Goal: Task Accomplishment & Management: Manage account settings

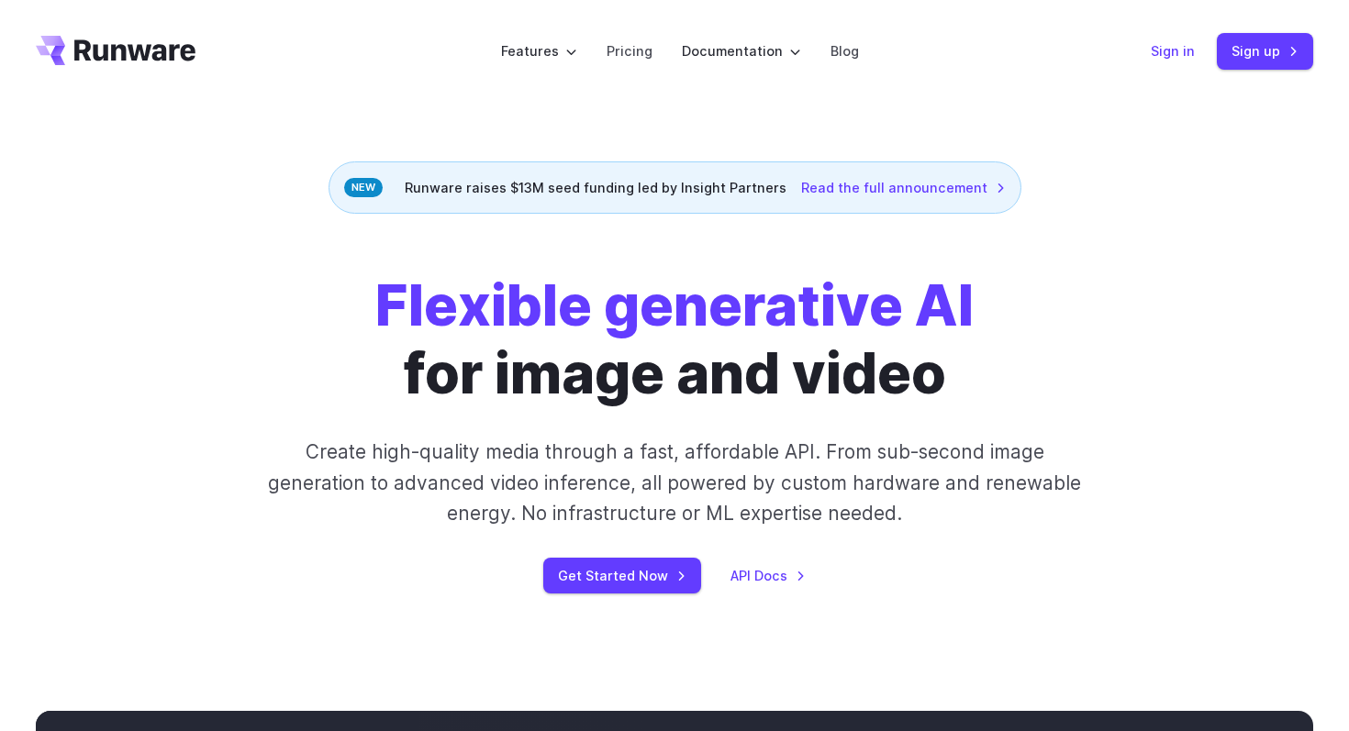
click at [1180, 45] on link "Sign in" at bounding box center [1173, 50] width 44 height 21
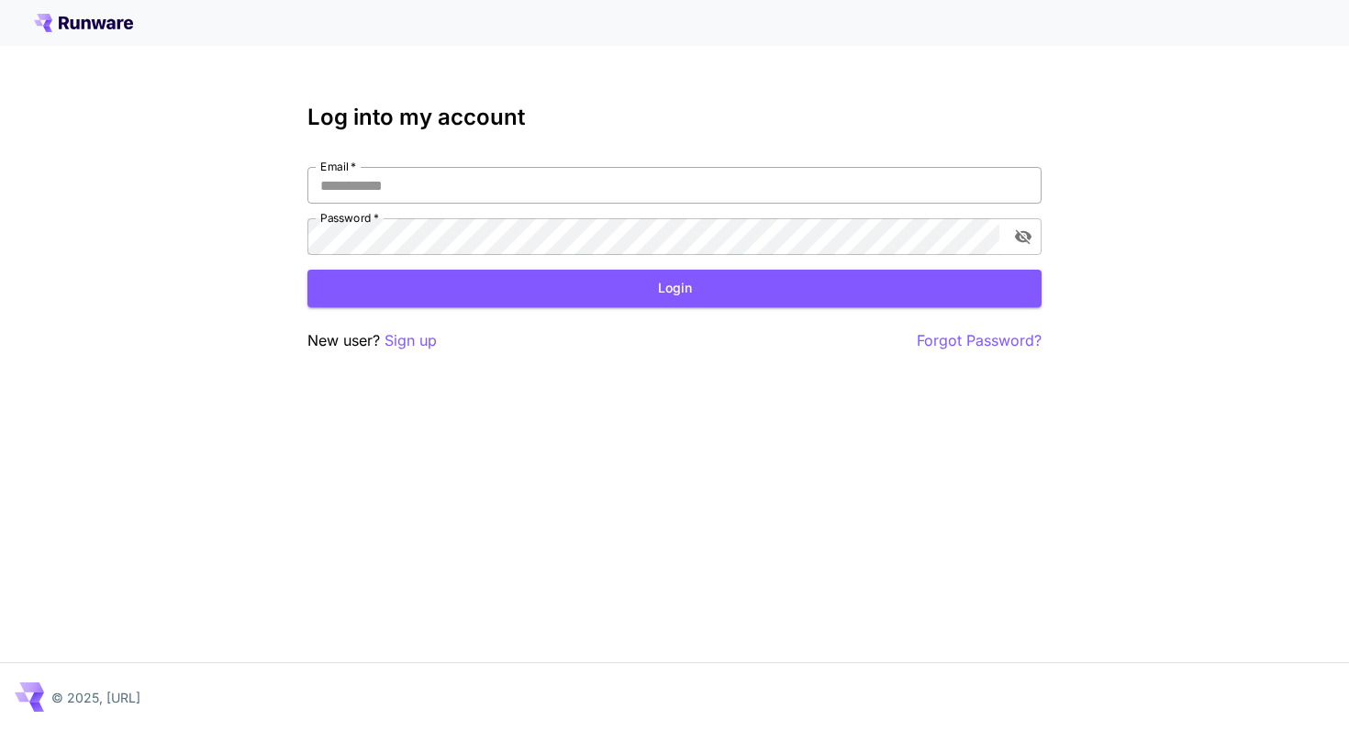
click at [718, 178] on input "Email   *" at bounding box center [674, 185] width 734 height 37
type input "**********"
click at [1019, 236] on icon "toggle password visibility" at bounding box center [1023, 237] width 17 height 15
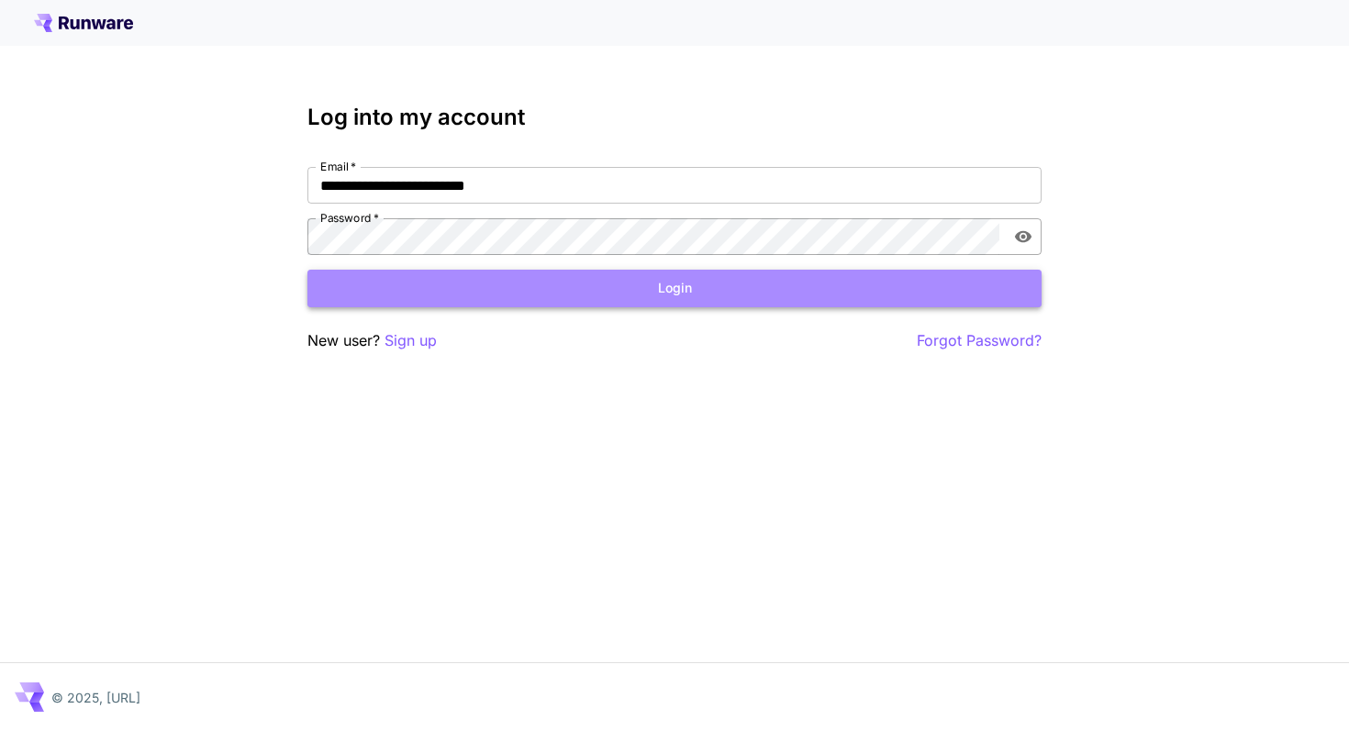
click at [991, 288] on button "Login" at bounding box center [674, 289] width 734 height 38
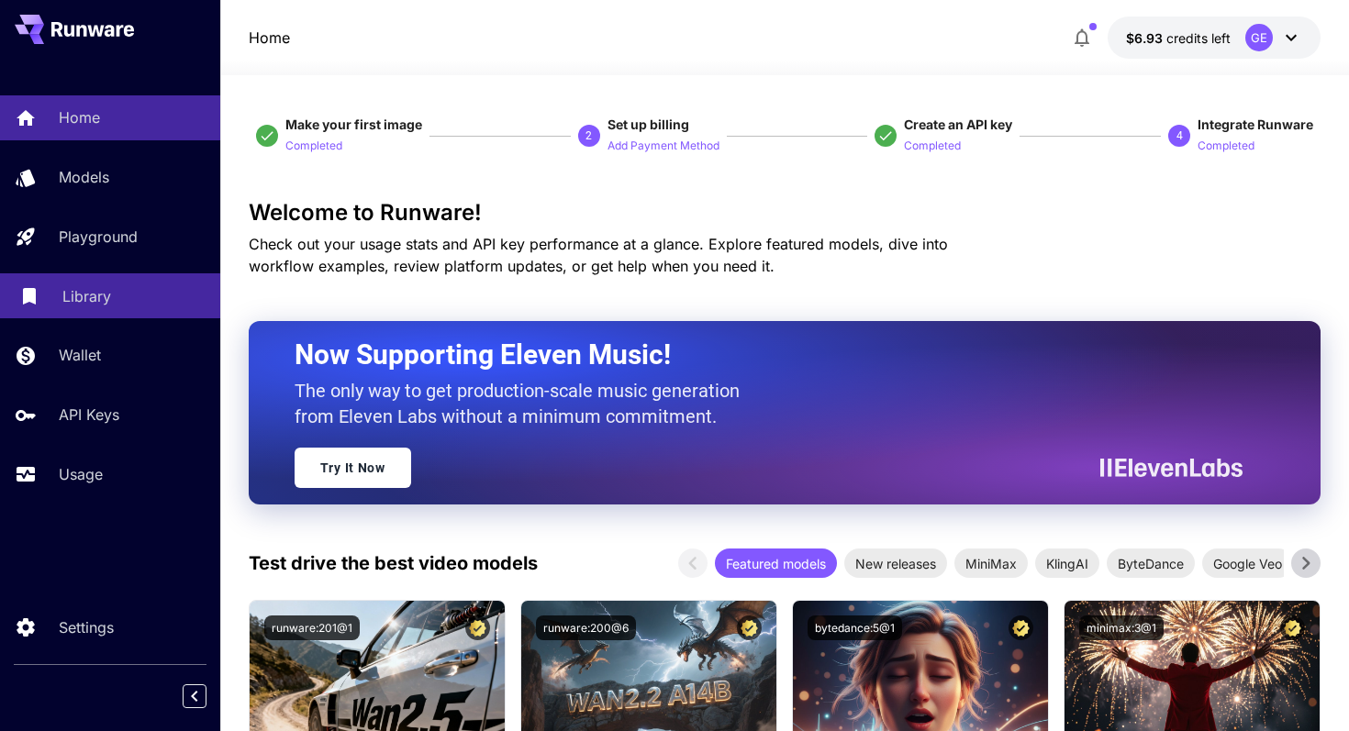
click at [112, 293] on div "Library" at bounding box center [133, 296] width 143 height 22
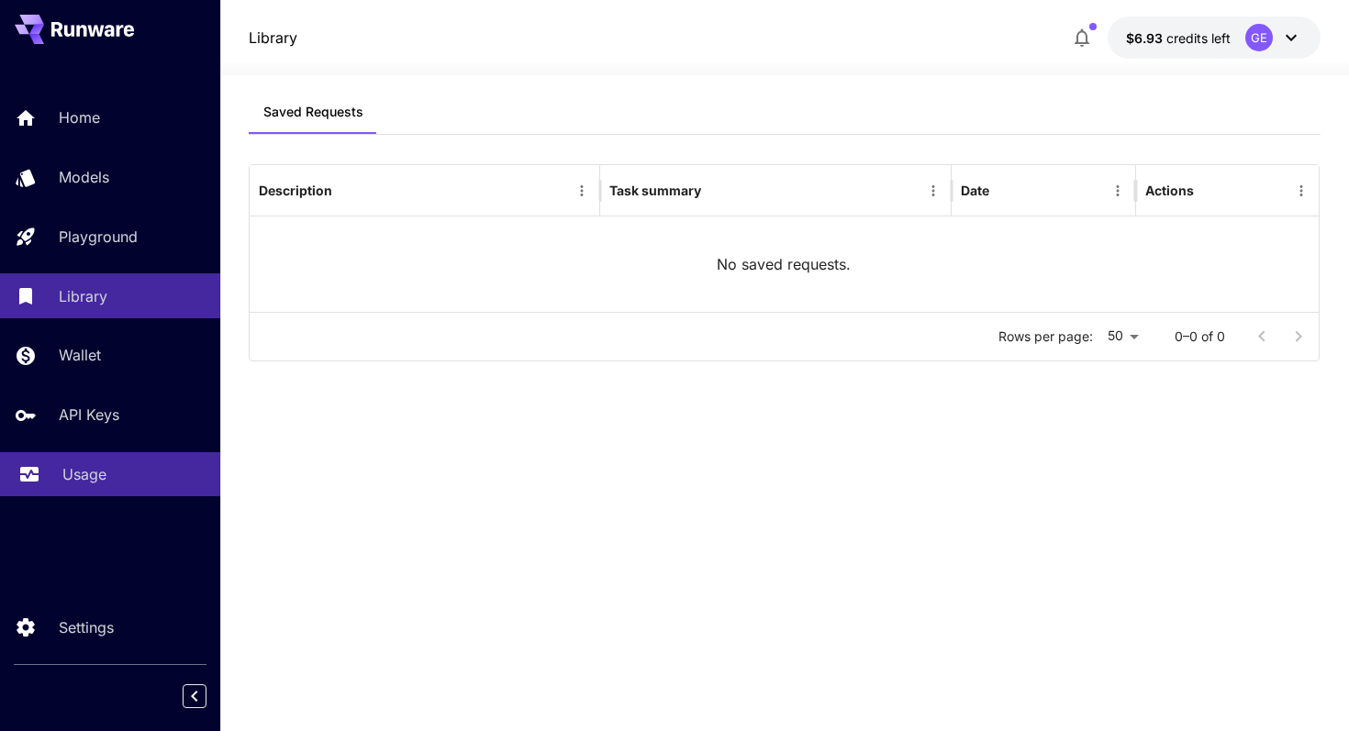
click at [106, 484] on div "Usage" at bounding box center [133, 474] width 143 height 22
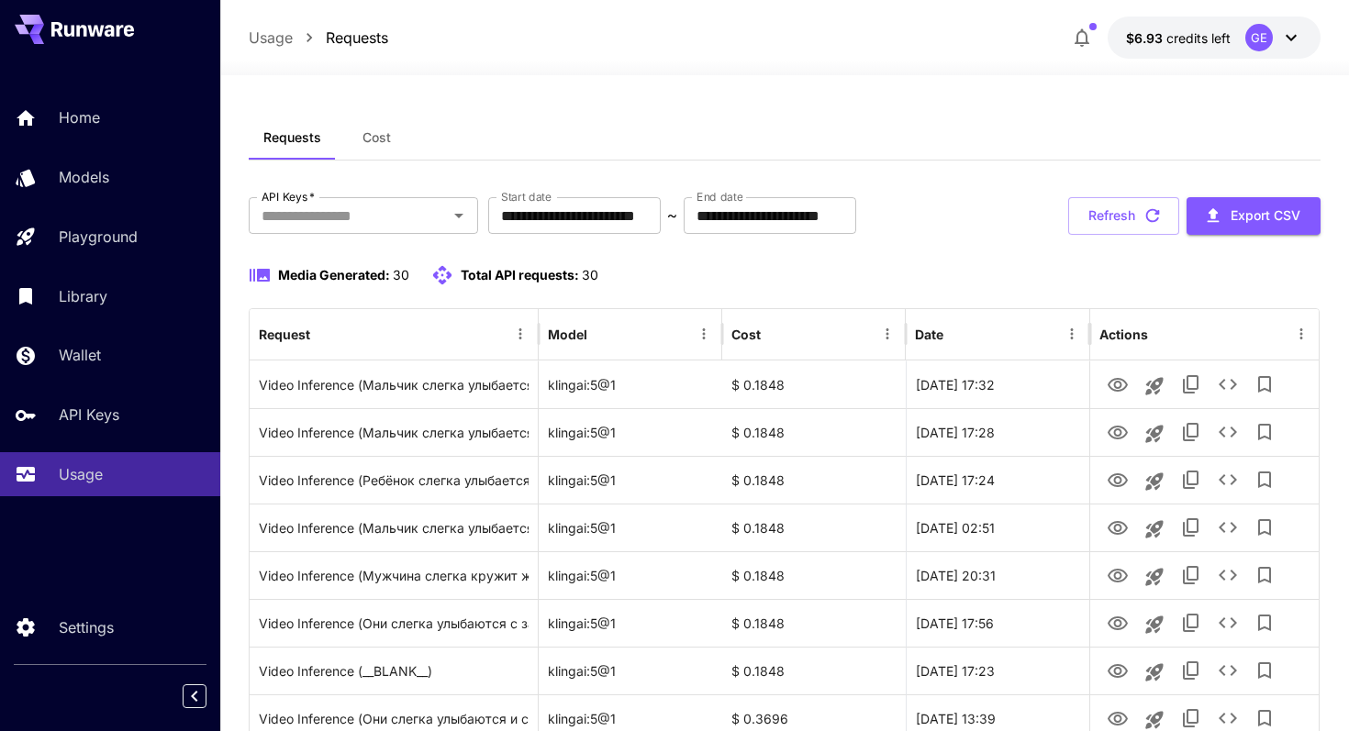
click at [1295, 36] on icon at bounding box center [1291, 38] width 11 height 6
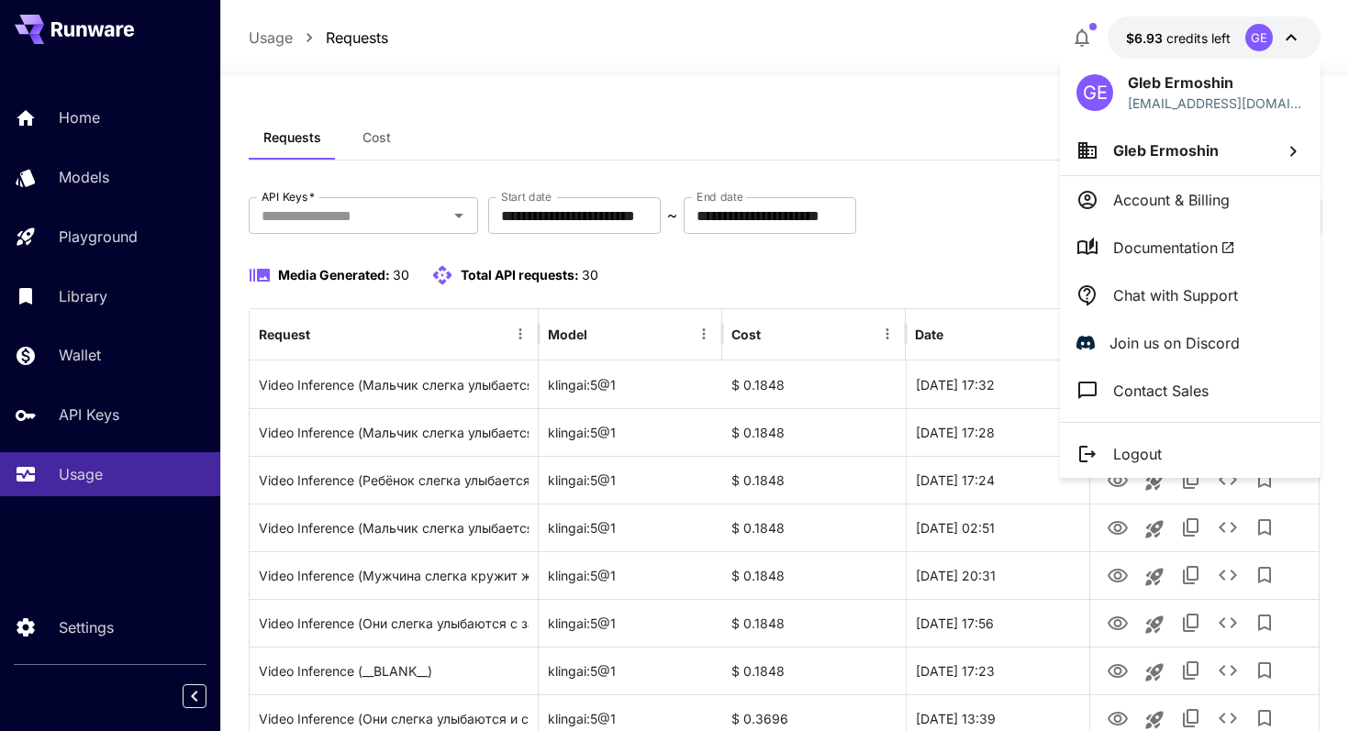
click at [1187, 205] on p "Account & Billing" at bounding box center [1171, 200] width 117 height 22
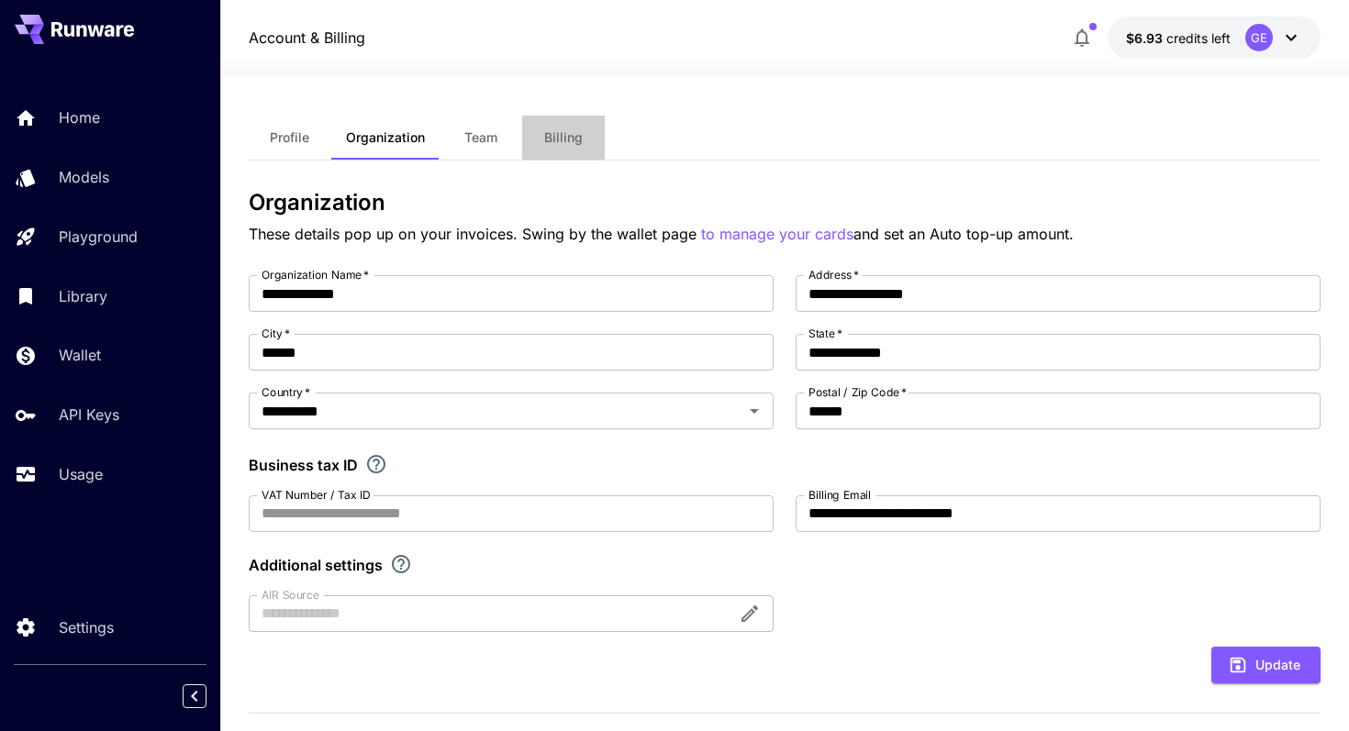
click at [589, 139] on button "Billing" at bounding box center [563, 138] width 83 height 44
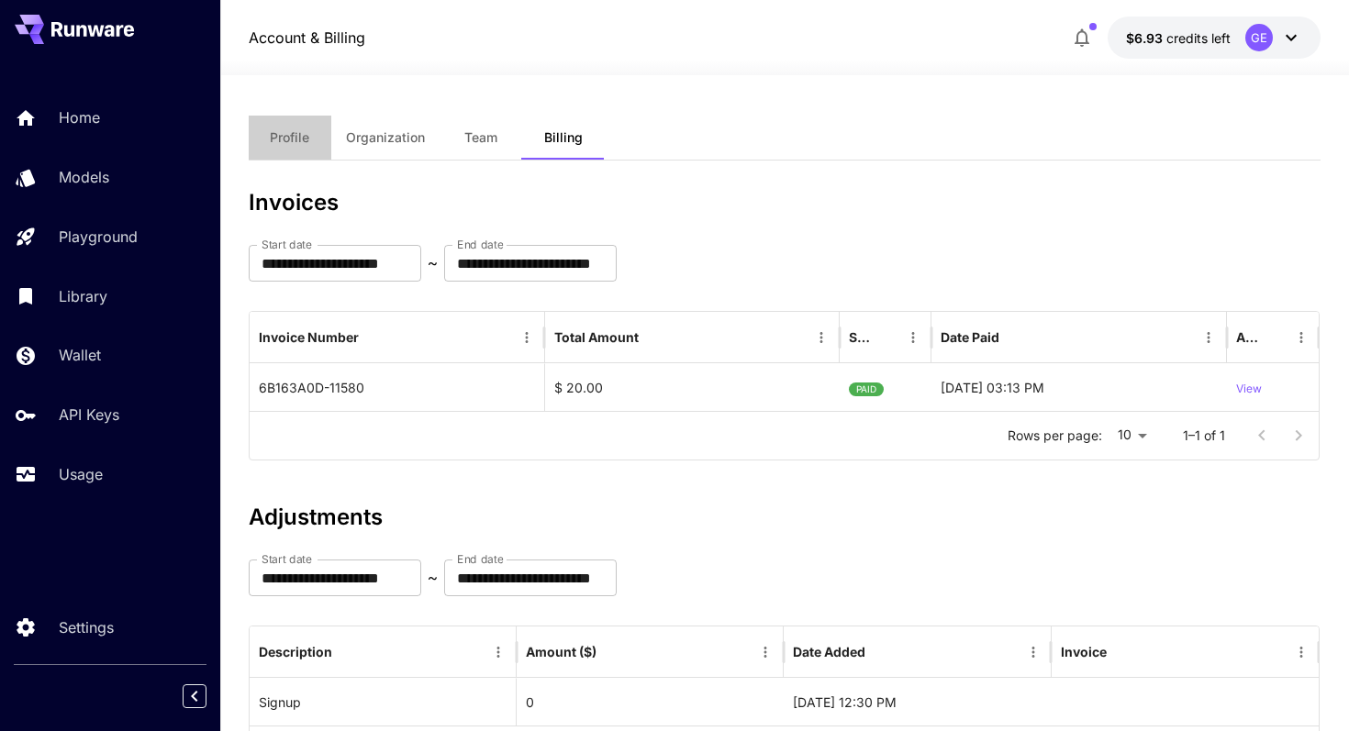
click at [310, 130] on button "Profile" at bounding box center [290, 138] width 83 height 44
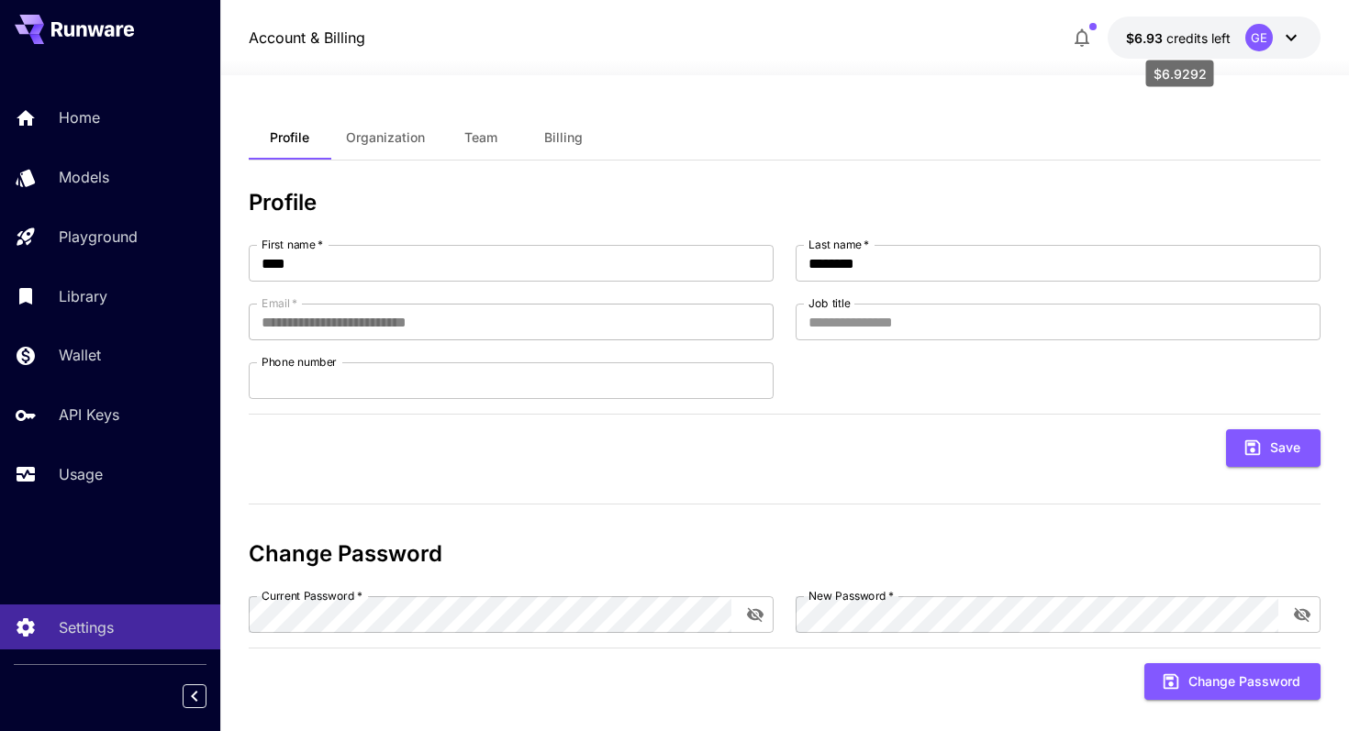
click at [1146, 41] on span "$6.93" at bounding box center [1146, 38] width 40 height 16
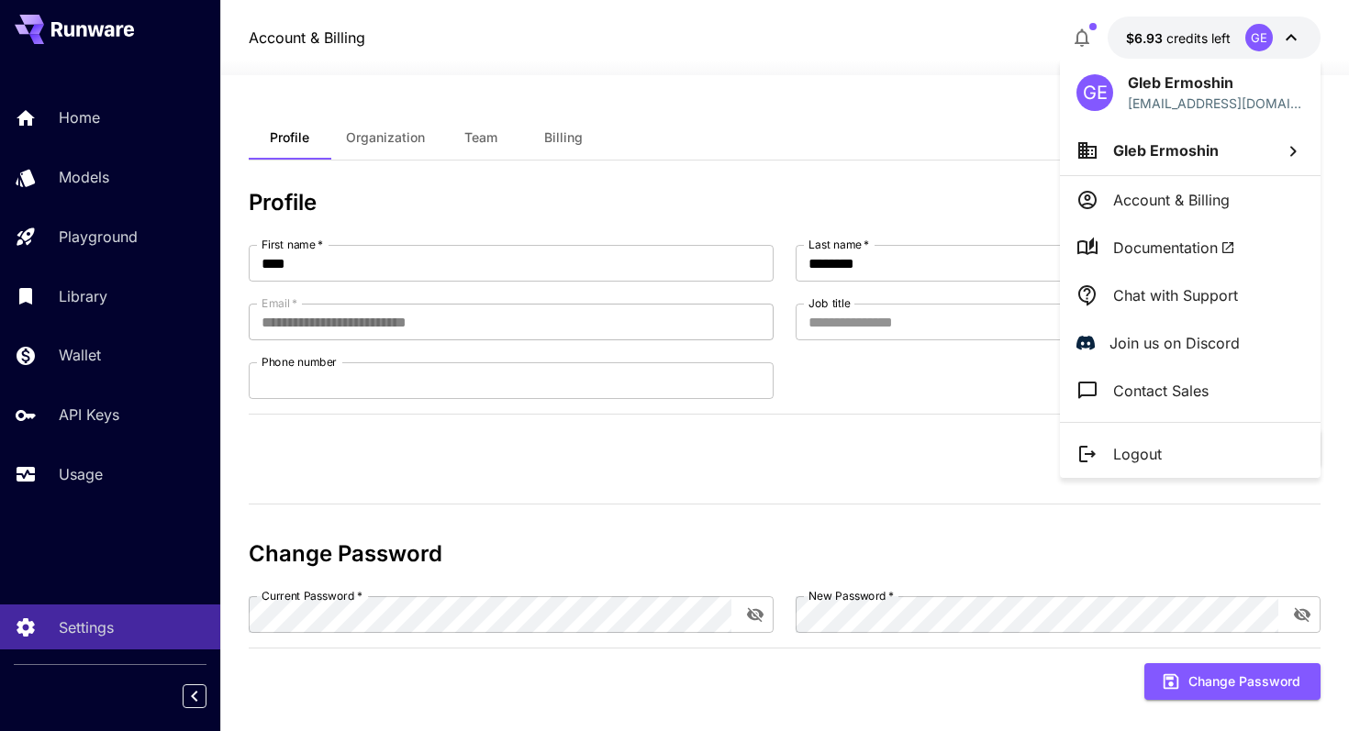
click at [735, 94] on div at bounding box center [674, 365] width 1349 height 731
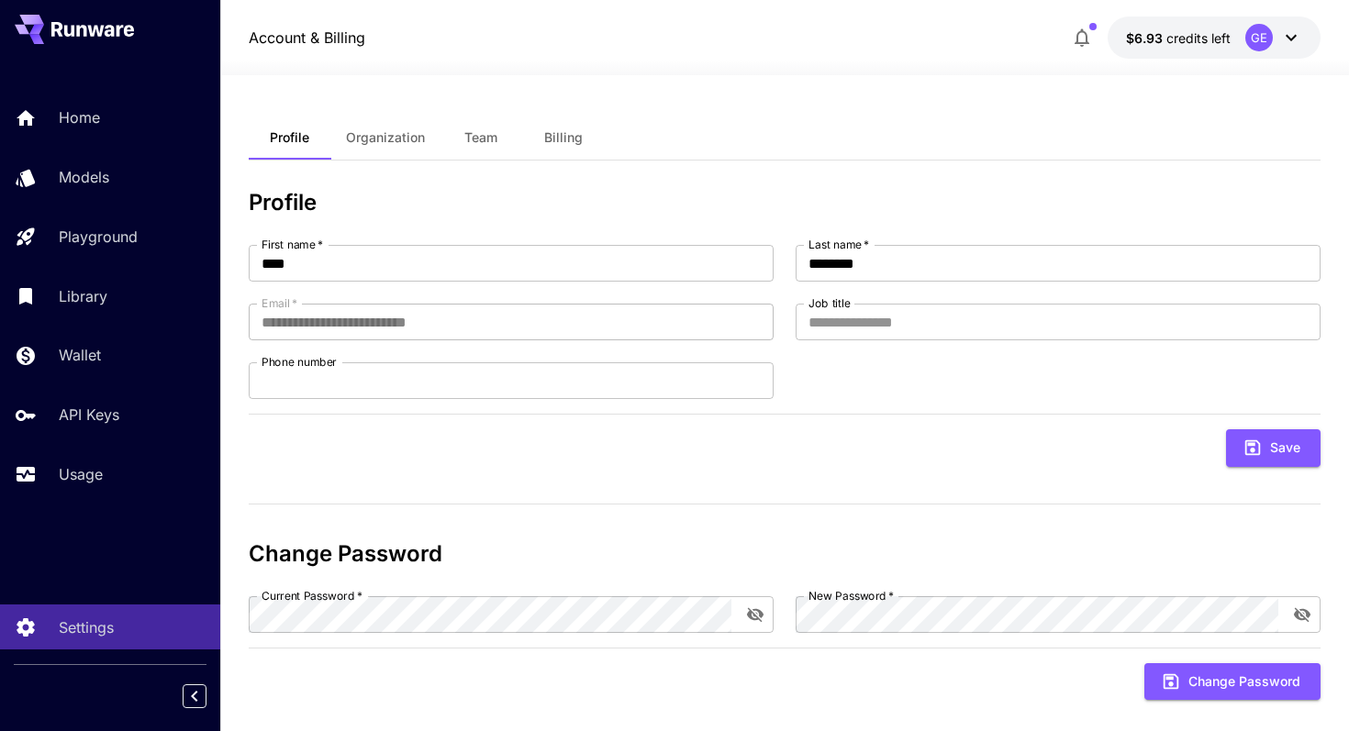
click at [557, 122] on button "Billing" at bounding box center [563, 138] width 83 height 44
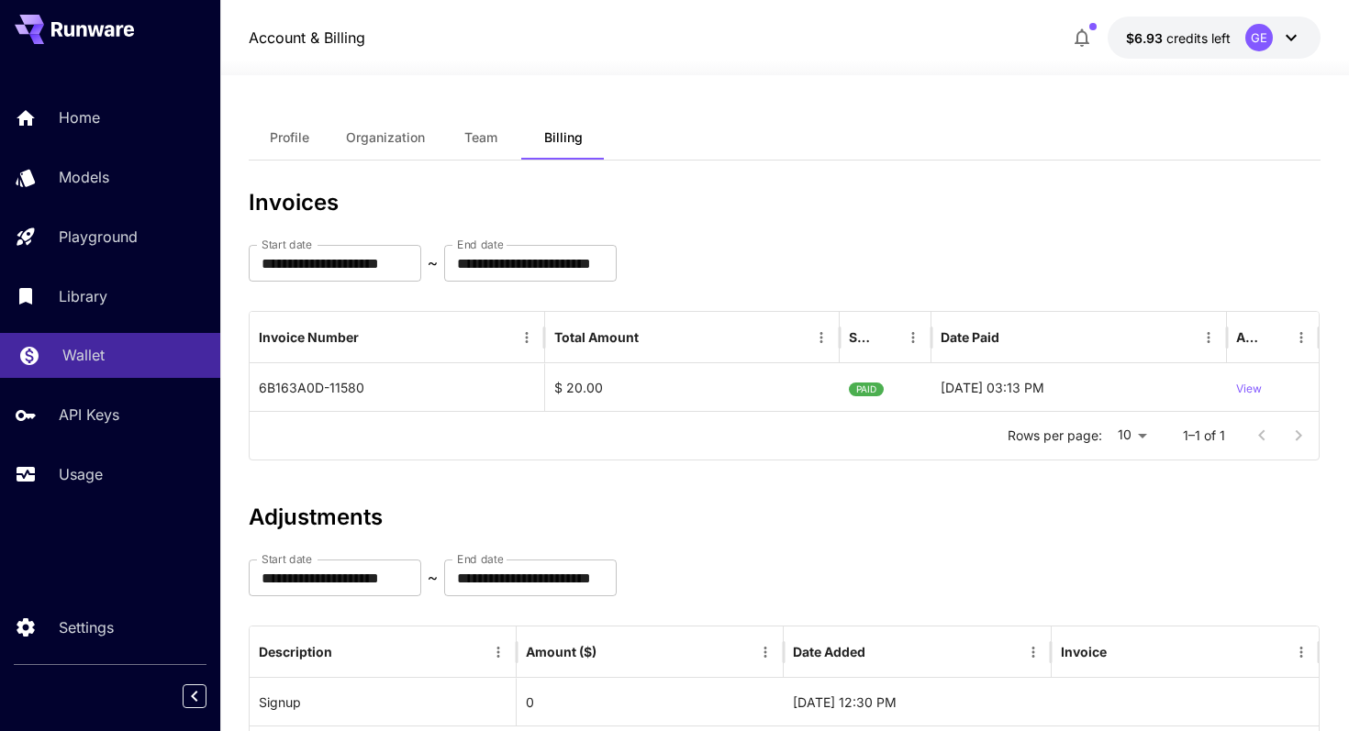
click at [111, 364] on div "Wallet" at bounding box center [133, 355] width 143 height 22
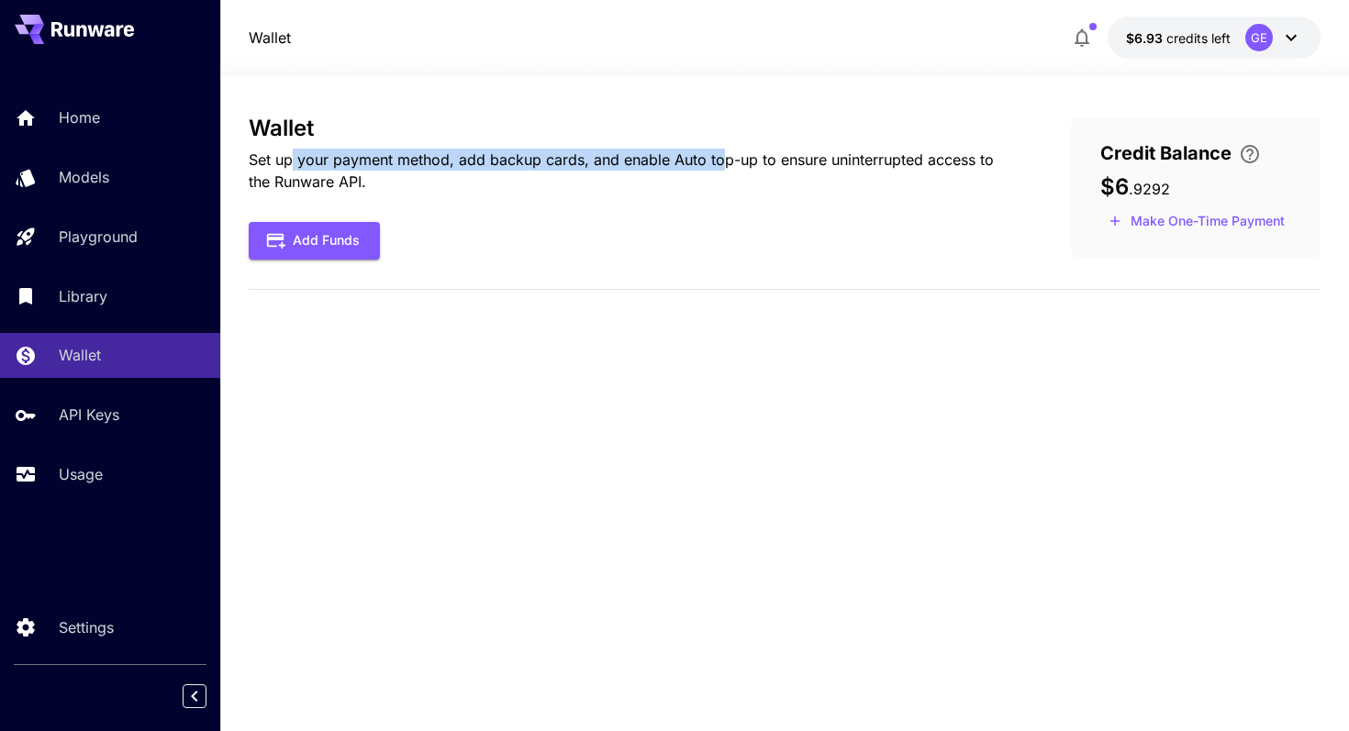
drag, startPoint x: 294, startPoint y: 162, endPoint x: 724, endPoint y: 166, distance: 430.4
click at [724, 166] on p "Set up your payment method, add backup cards, and enable Auto top-up to ensure …" at bounding box center [631, 171] width 764 height 44
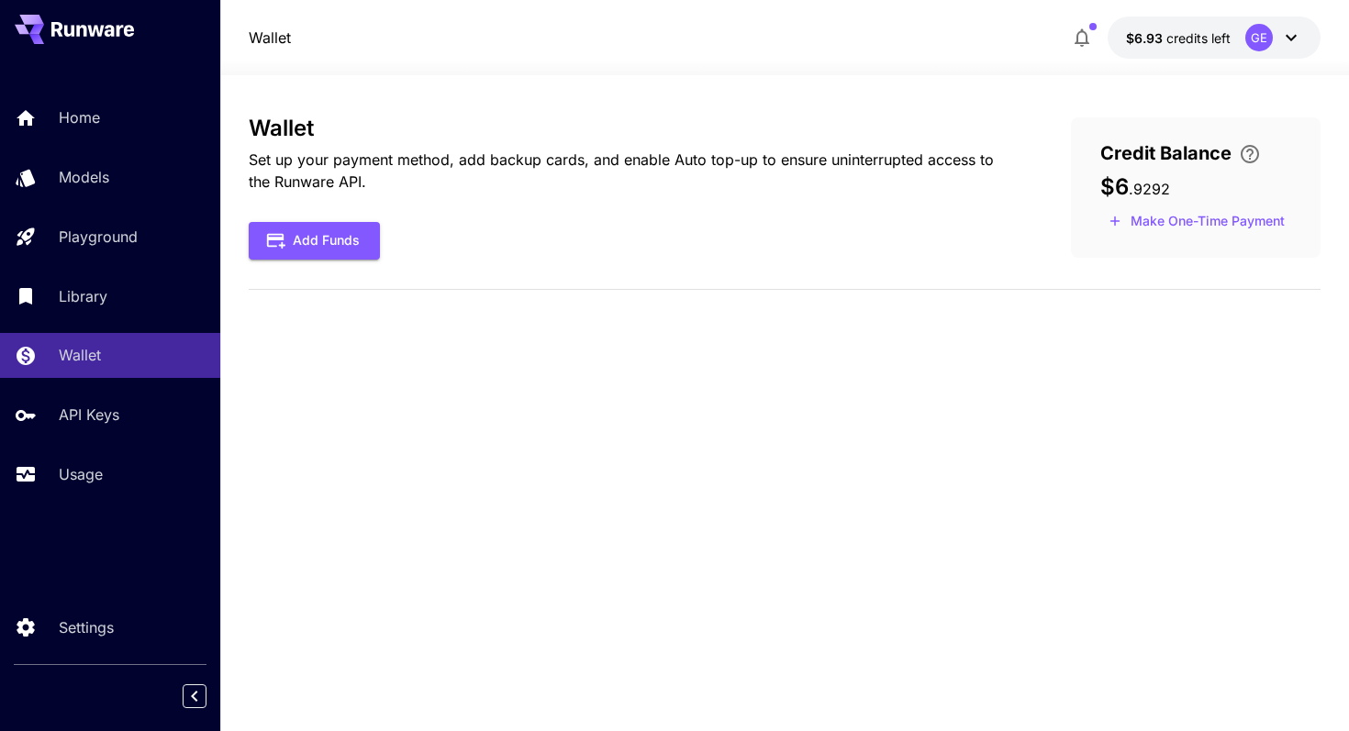
click at [765, 162] on p "Set up your payment method, add backup cards, and enable Auto top-up to ensure …" at bounding box center [631, 171] width 764 height 44
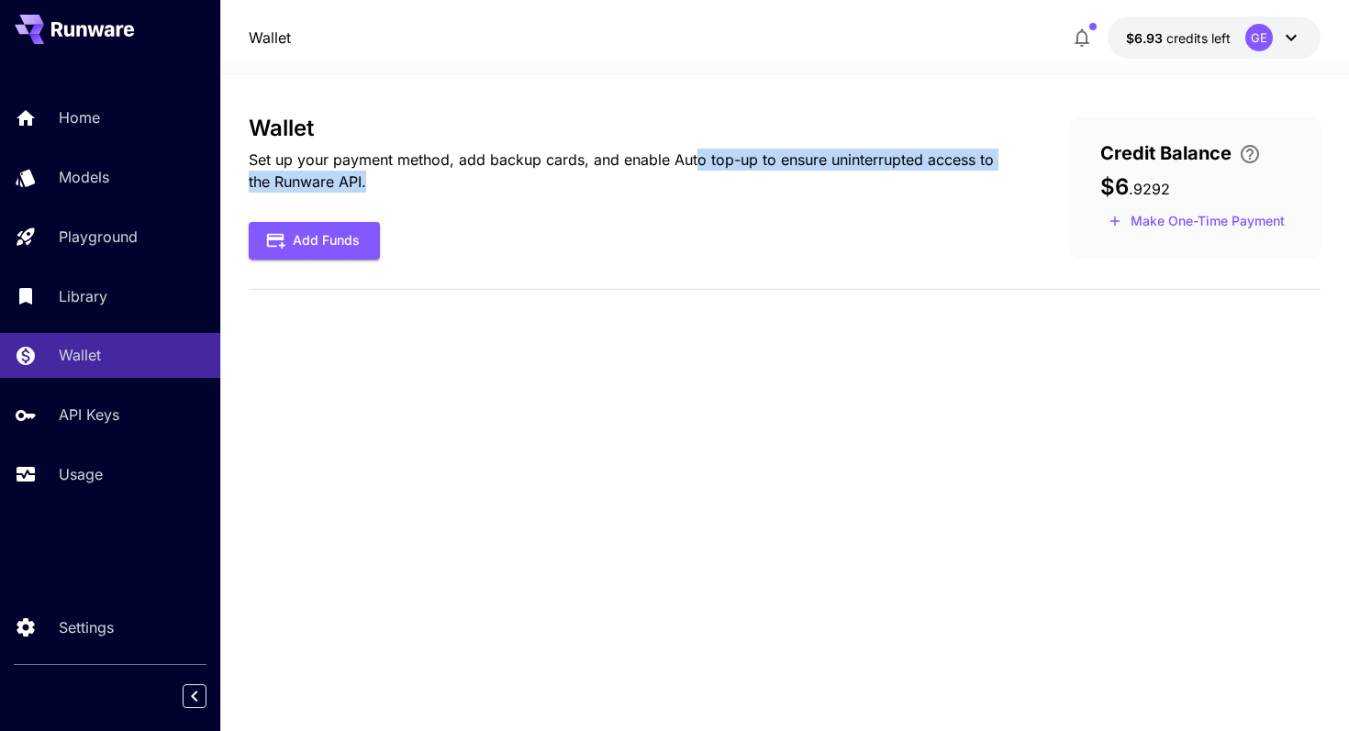
drag, startPoint x: 696, startPoint y: 161, endPoint x: 996, endPoint y: 177, distance: 300.5
click at [996, 177] on p "Set up your payment method, add backup cards, and enable Auto top-up to ensure …" at bounding box center [631, 171] width 764 height 44
click at [948, 166] on p "Set up your payment method, add backup cards, and enable Auto top-up to ensure …" at bounding box center [631, 171] width 764 height 44
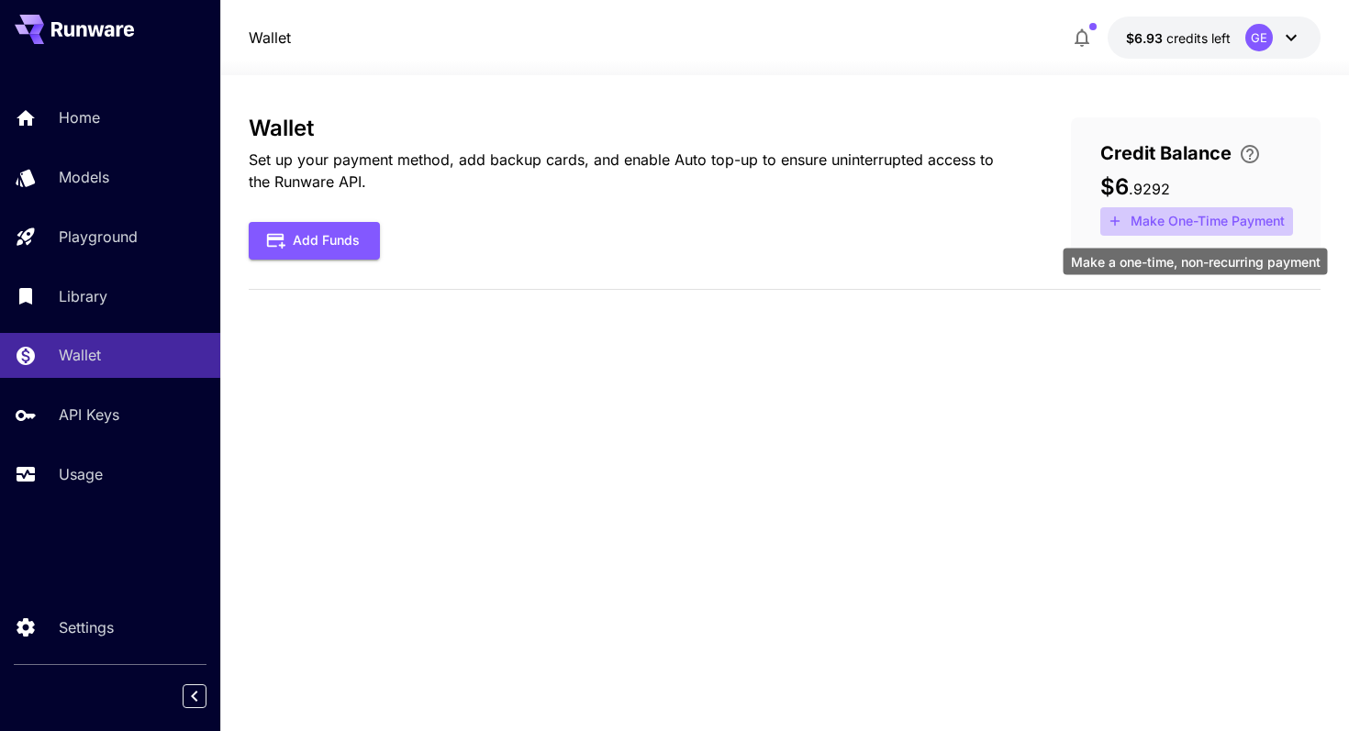
click at [1187, 220] on button "Make One-Time Payment" at bounding box center [1196, 221] width 193 height 28
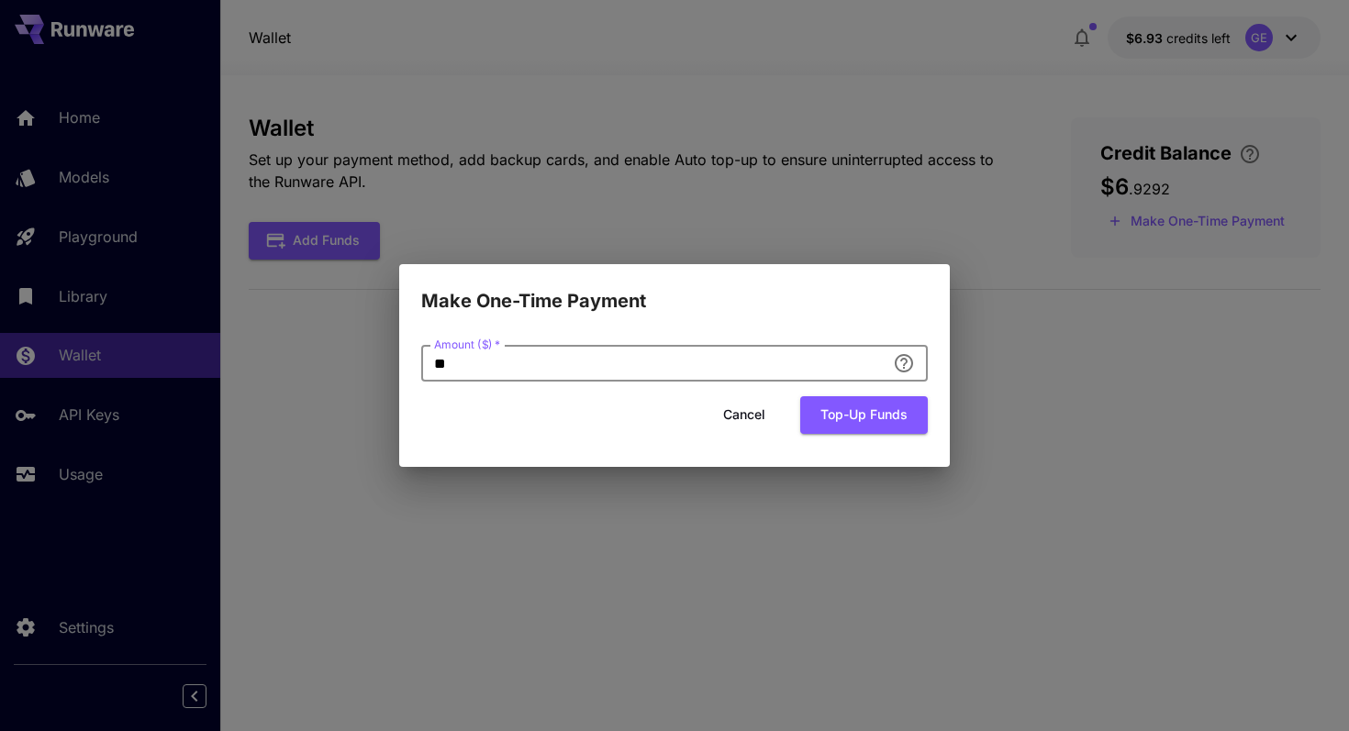
drag, startPoint x: 517, startPoint y: 361, endPoint x: 412, endPoint y: 350, distance: 105.2
click at [412, 350] on div "Amount ($)   * ** Amount ($)   * Cancel Top-up funds" at bounding box center [674, 391] width 551 height 151
type input "**"
click at [894, 422] on button "Top-up funds" at bounding box center [864, 415] width 128 height 38
